Goal: Check status

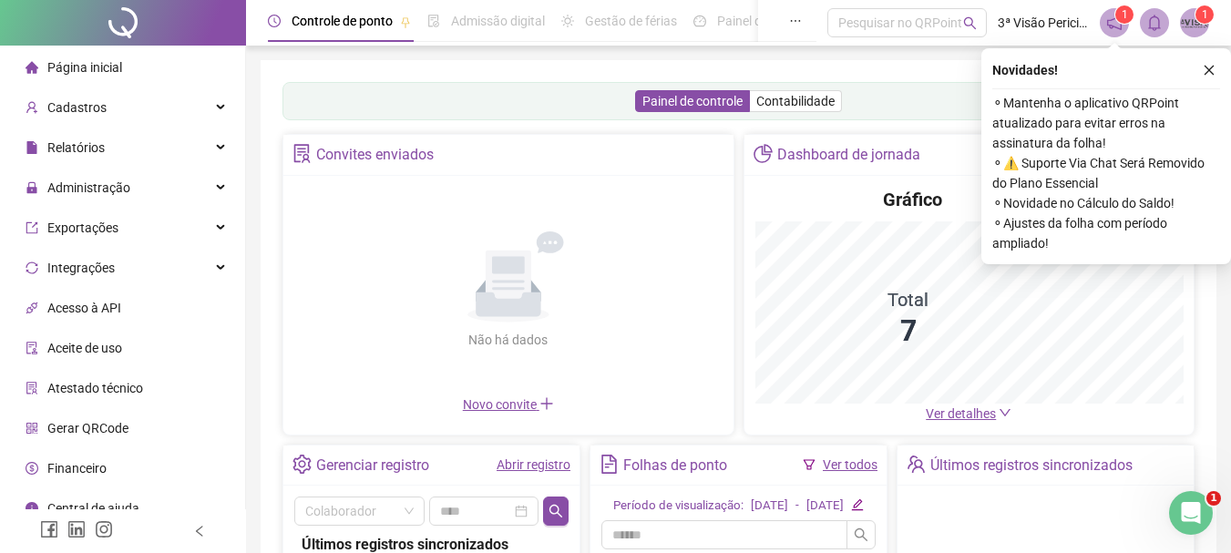
click at [1211, 75] on icon "close" at bounding box center [1209, 70] width 13 height 13
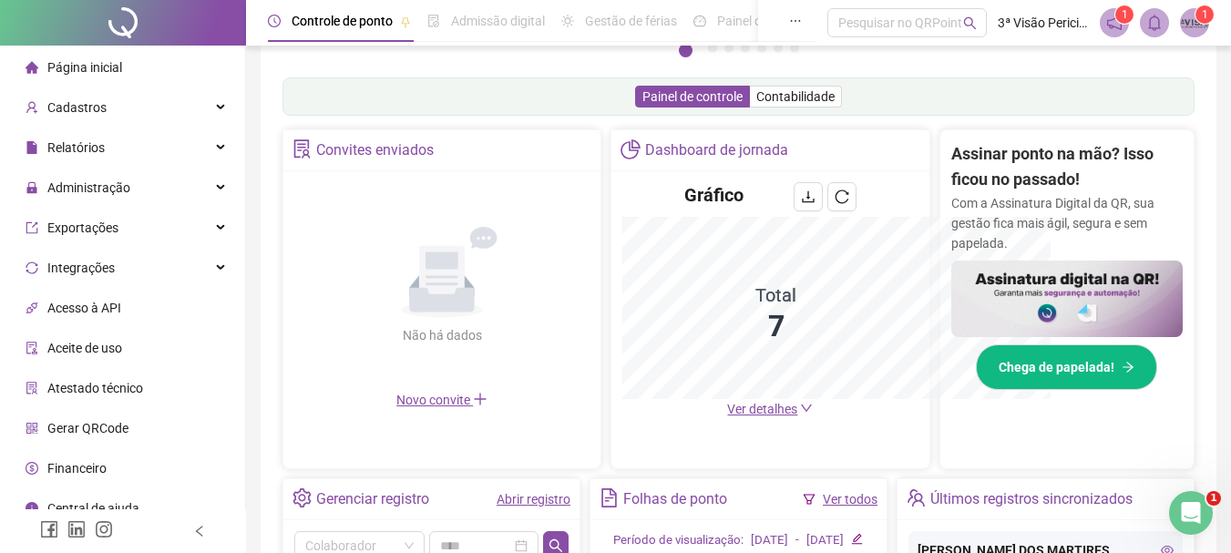
scroll to position [542, 0]
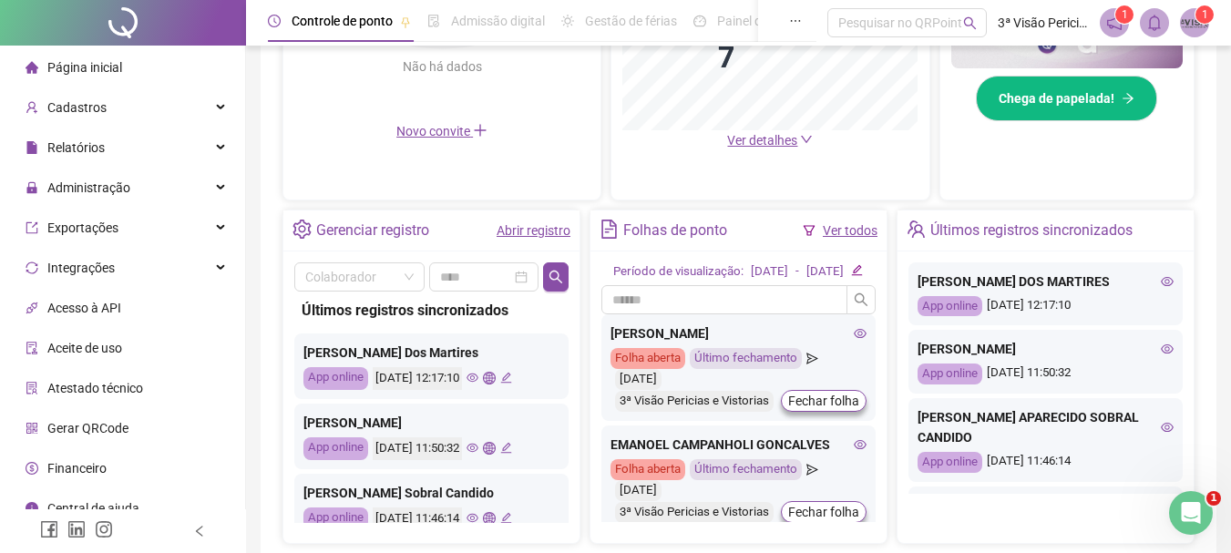
click at [1152, 239] on div "Últimos registros sincronizados" at bounding box center [1046, 231] width 296 height 41
click at [1161, 285] on icon "eye" at bounding box center [1167, 281] width 13 height 13
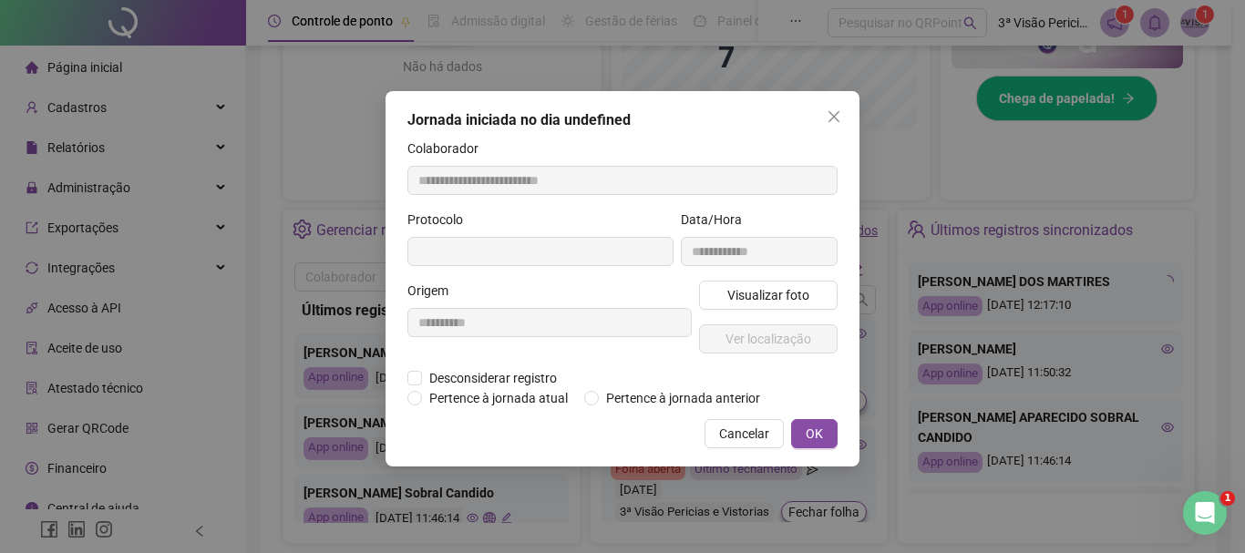
type input "**********"
click at [794, 297] on span "Visualizar foto" at bounding box center [768, 295] width 82 height 20
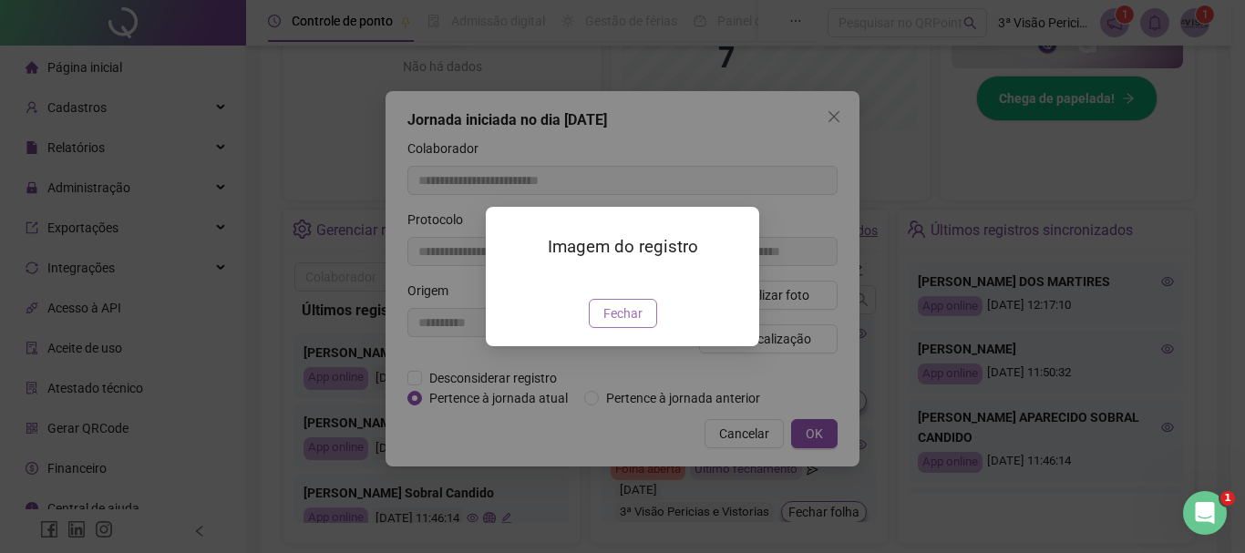
click at [623, 324] on span "Fechar" at bounding box center [622, 314] width 39 height 20
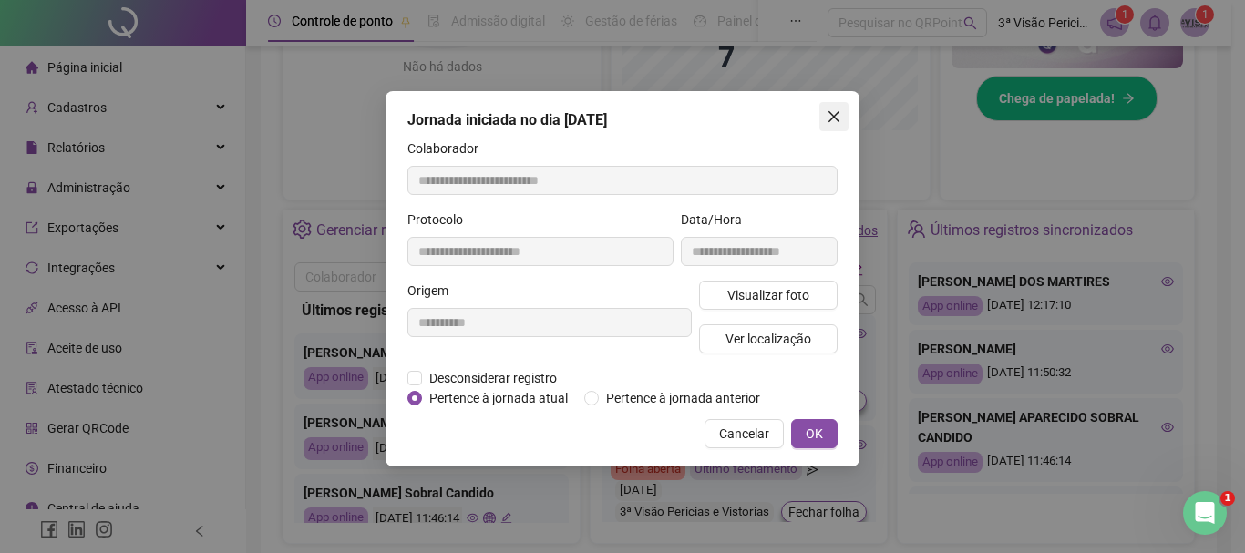
click at [830, 113] on icon "close" at bounding box center [833, 116] width 11 height 11
